Goal: Find specific page/section: Find specific page/section

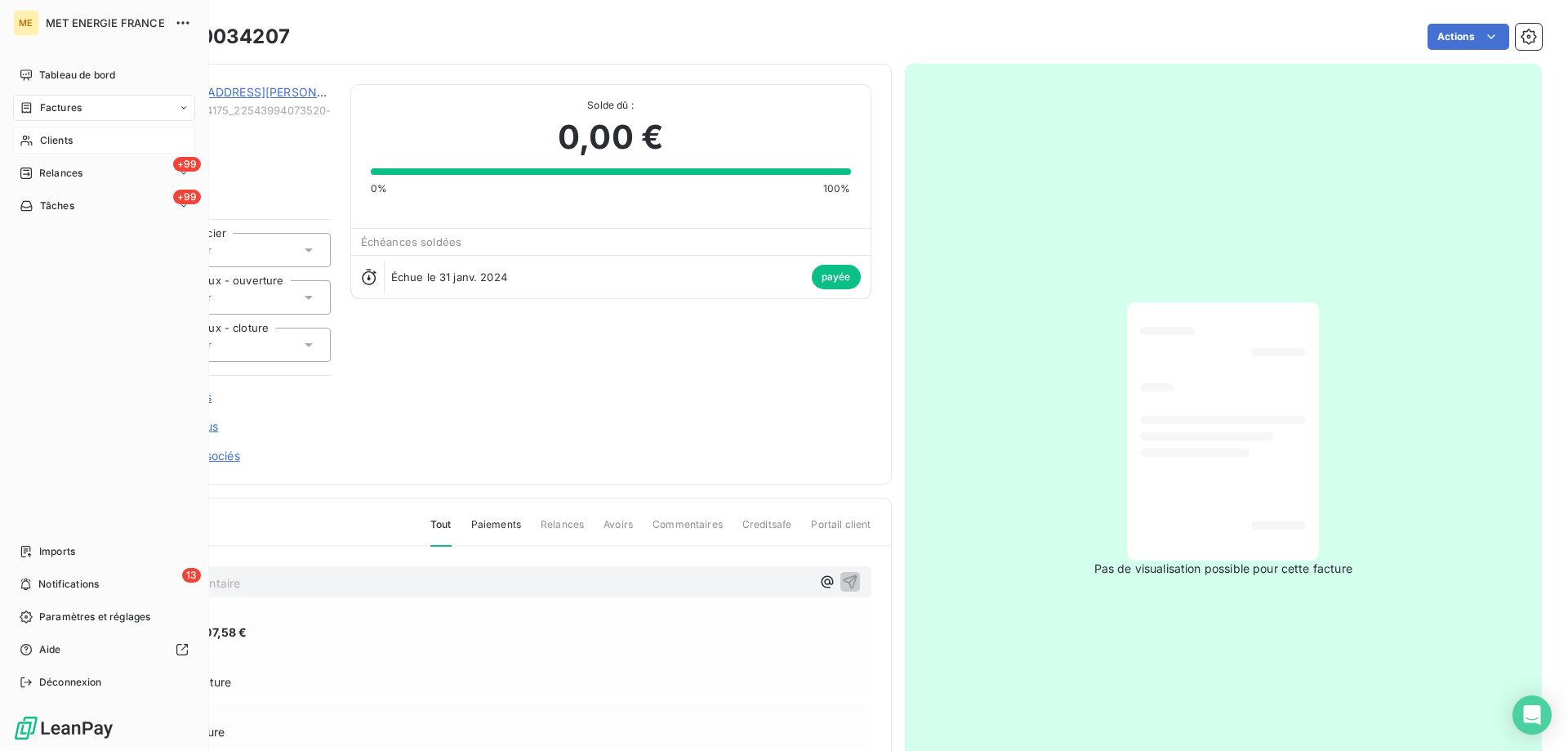
click at [47, 139] on span "Clients" at bounding box center [55, 140] width 32 height 15
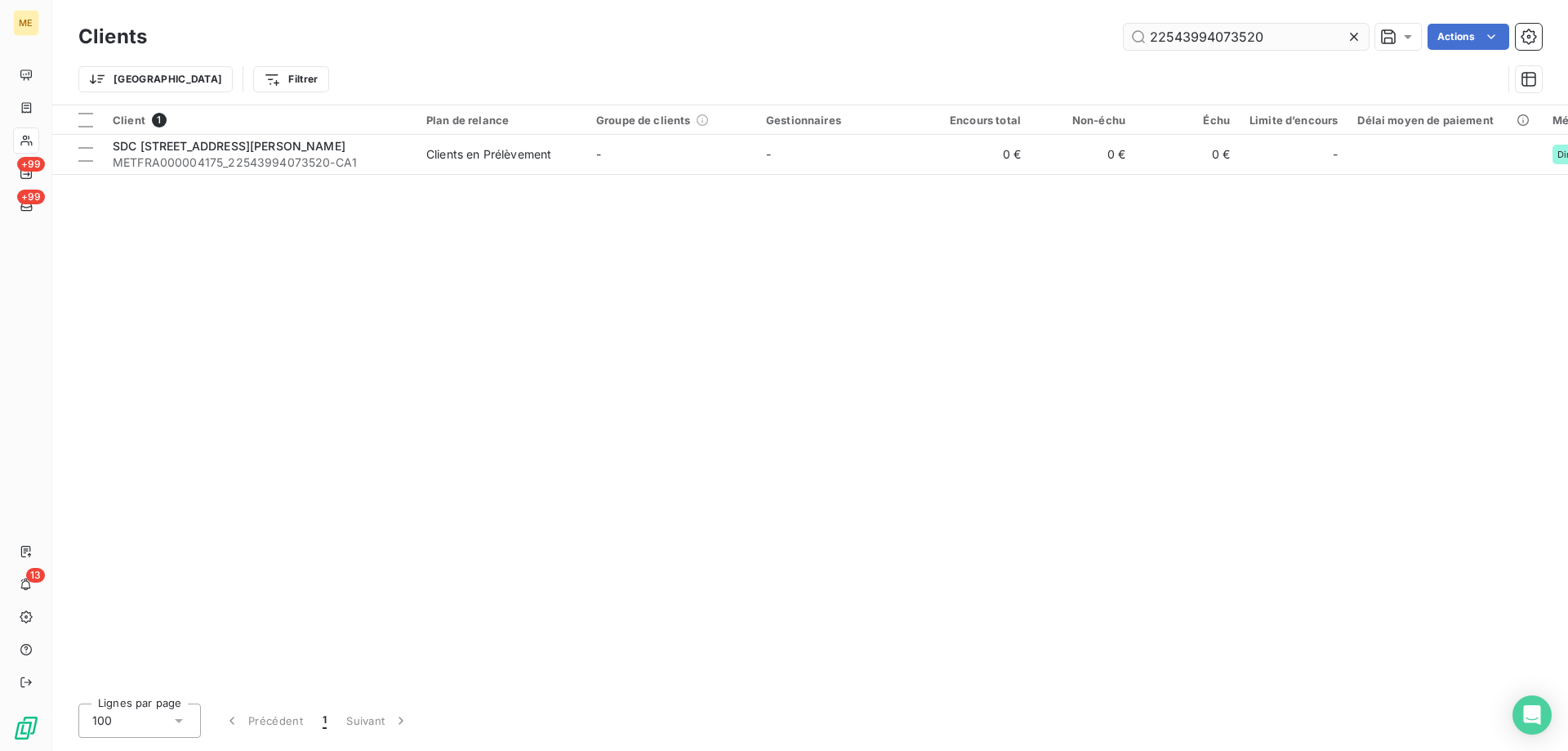
click at [1172, 41] on input "22543994073520" at bounding box center [1246, 37] width 245 height 26
type input "METFRA000003931"
click at [257, 182] on div "Client 1 Plan de relance Groupe de clients Gestionnaires Encours total Non-échu…" at bounding box center [810, 397] width 1515 height 585
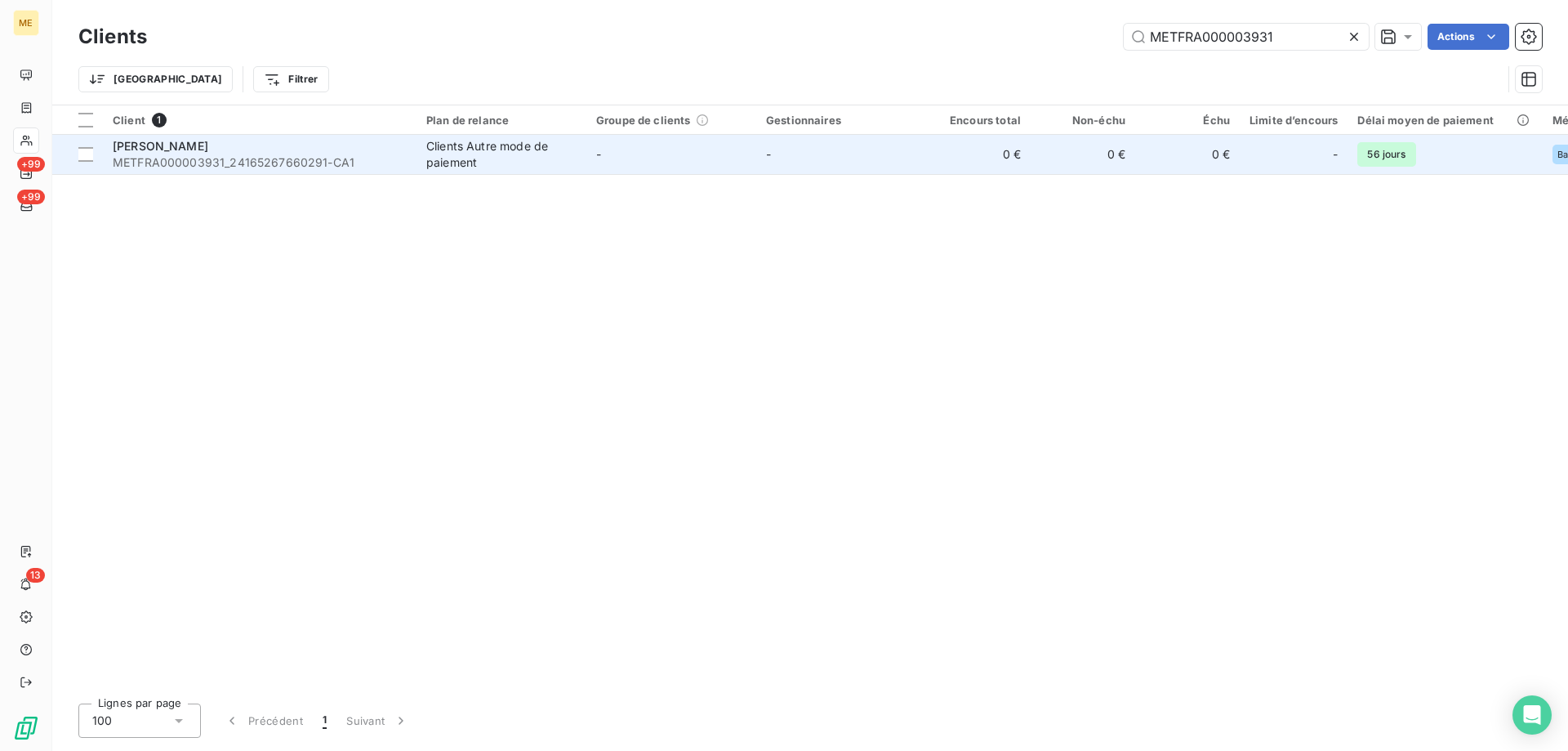
click at [273, 160] on span "METFRA000003931_24165267660291-CA1" at bounding box center [259, 163] width 294 height 17
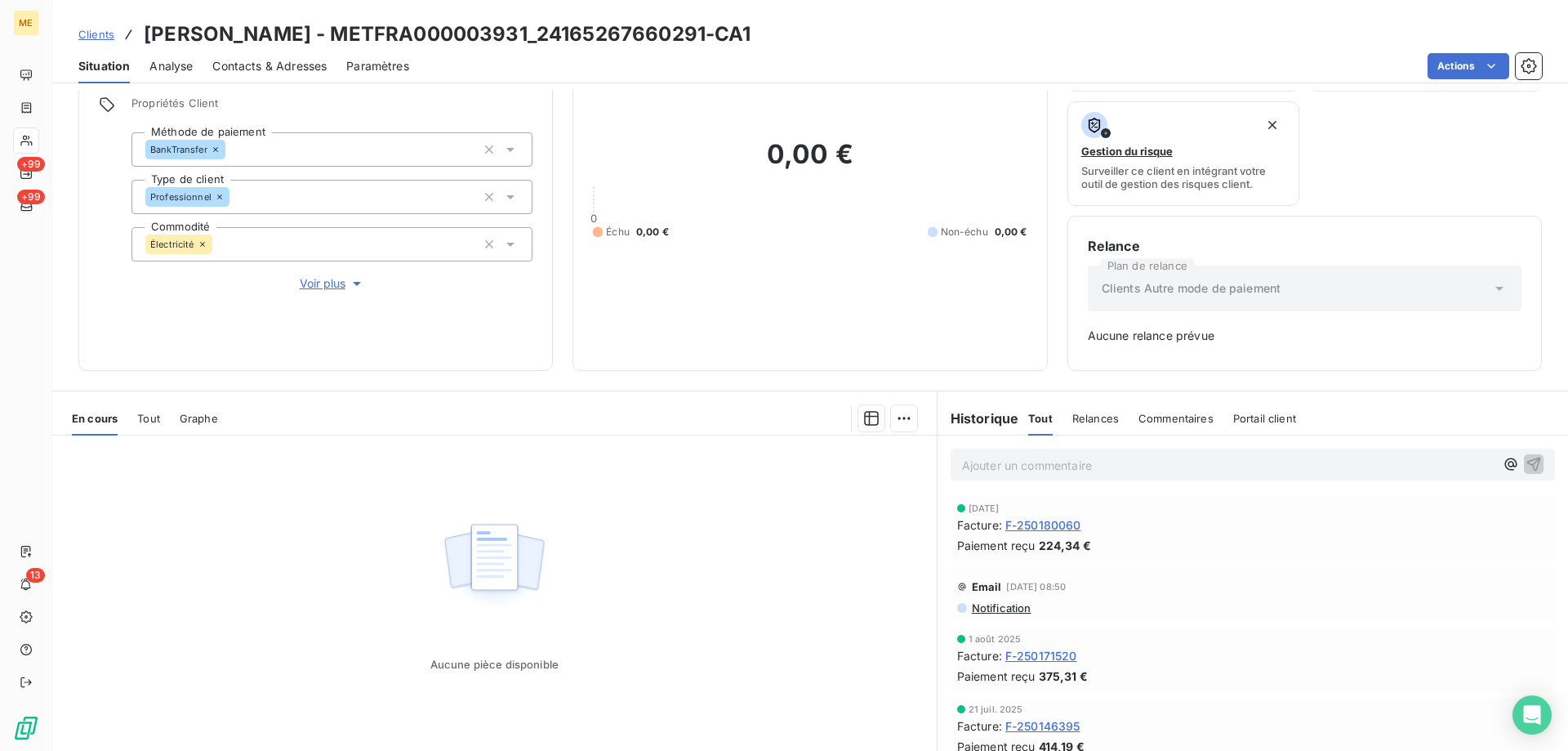
scroll to position [161, 0]
